Goal: Information Seeking & Learning: Learn about a topic

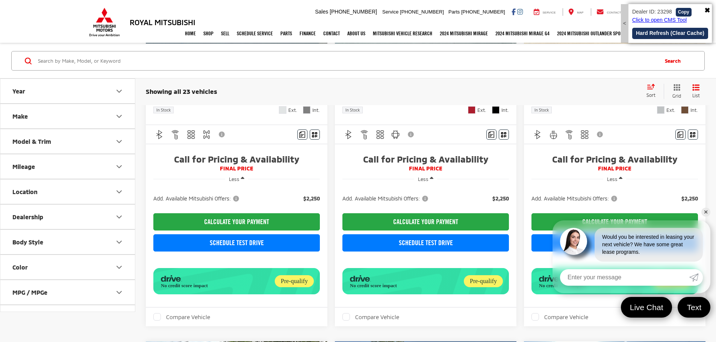
click at [348, 285] on div "No credit score impact" at bounding box center [372, 286] width 48 height 2
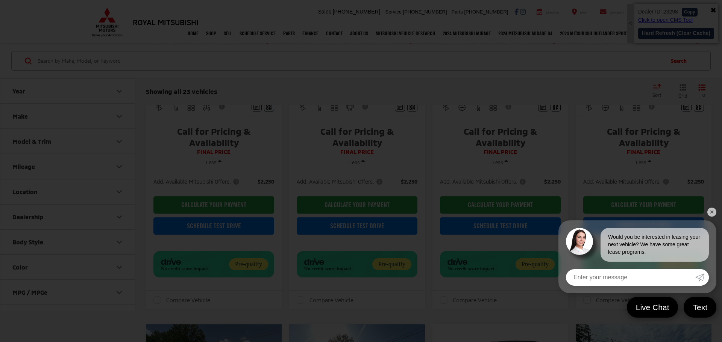
click at [488, 74] on div at bounding box center [361, 171] width 722 height 342
click at [173, 186] on div at bounding box center [361, 171] width 722 height 342
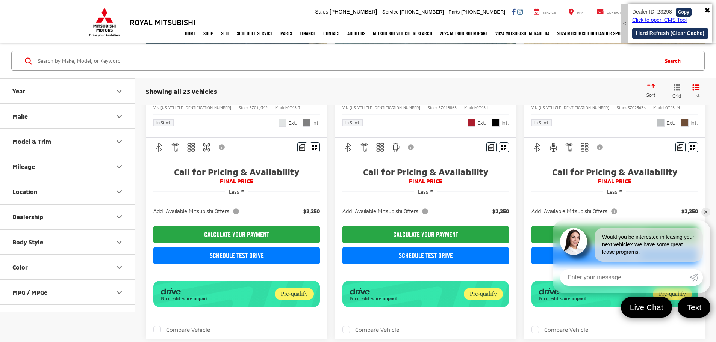
scroll to position [188, 0]
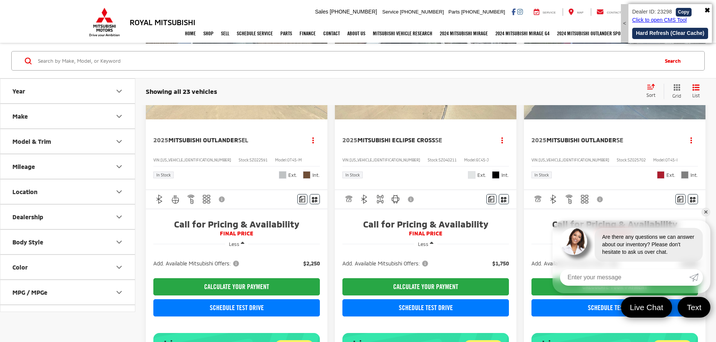
scroll to position [564, 0]
